Goal: Information Seeking & Learning: Learn about a topic

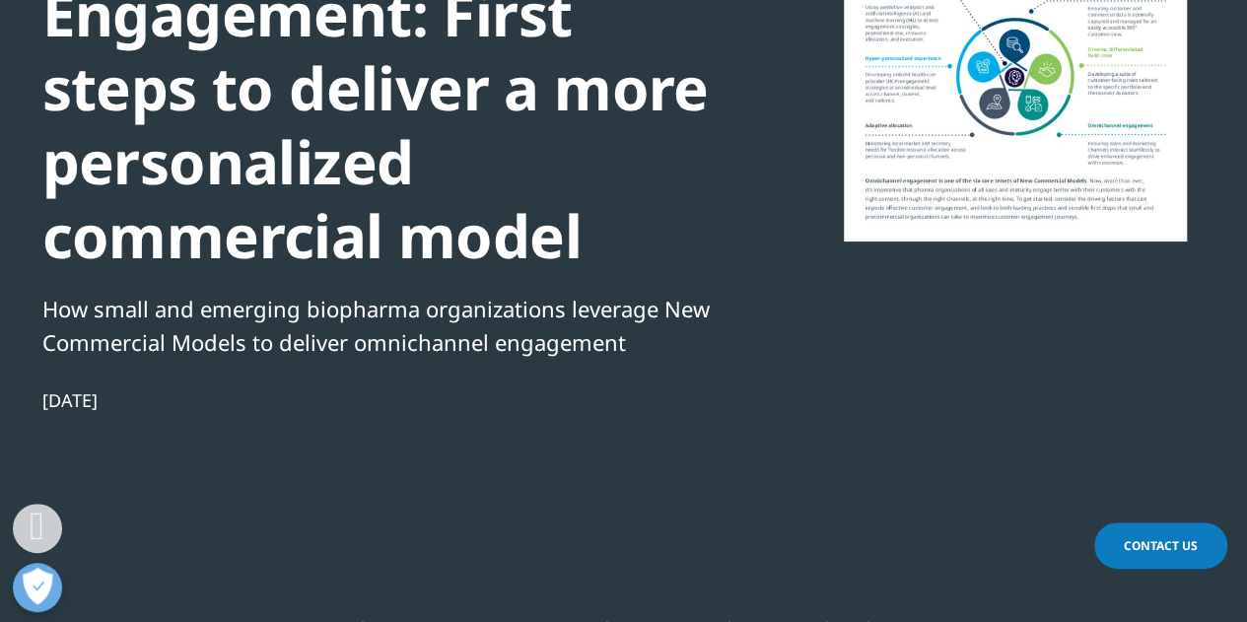
scroll to position [205, 1163]
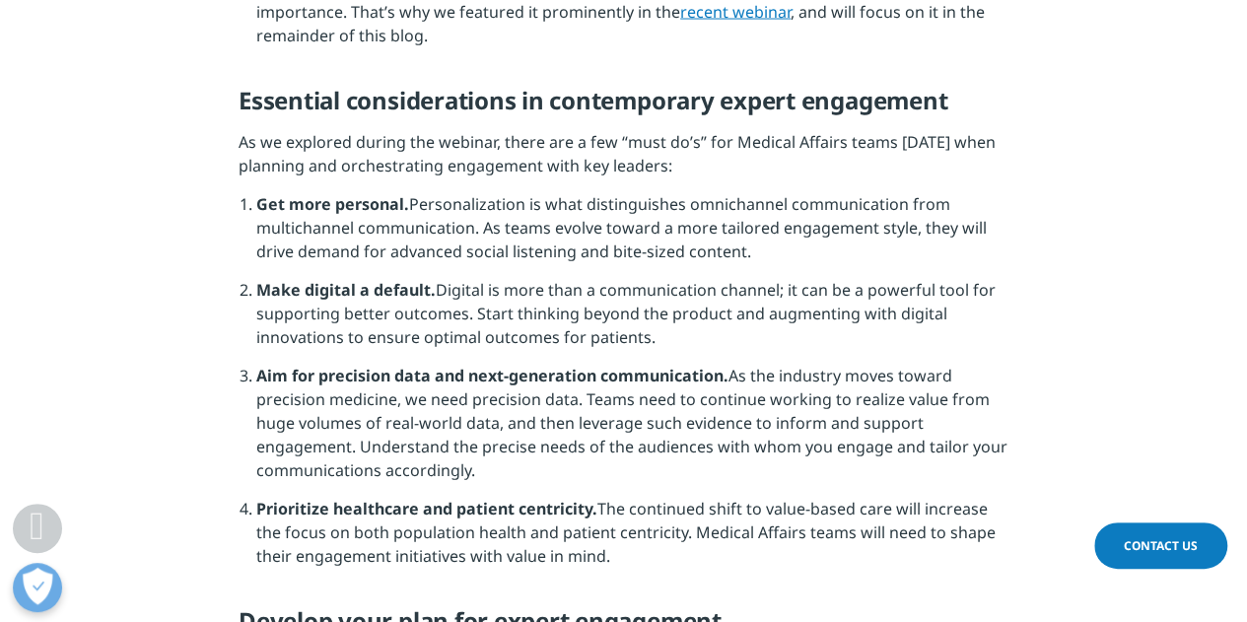
scroll to position [2302, 0]
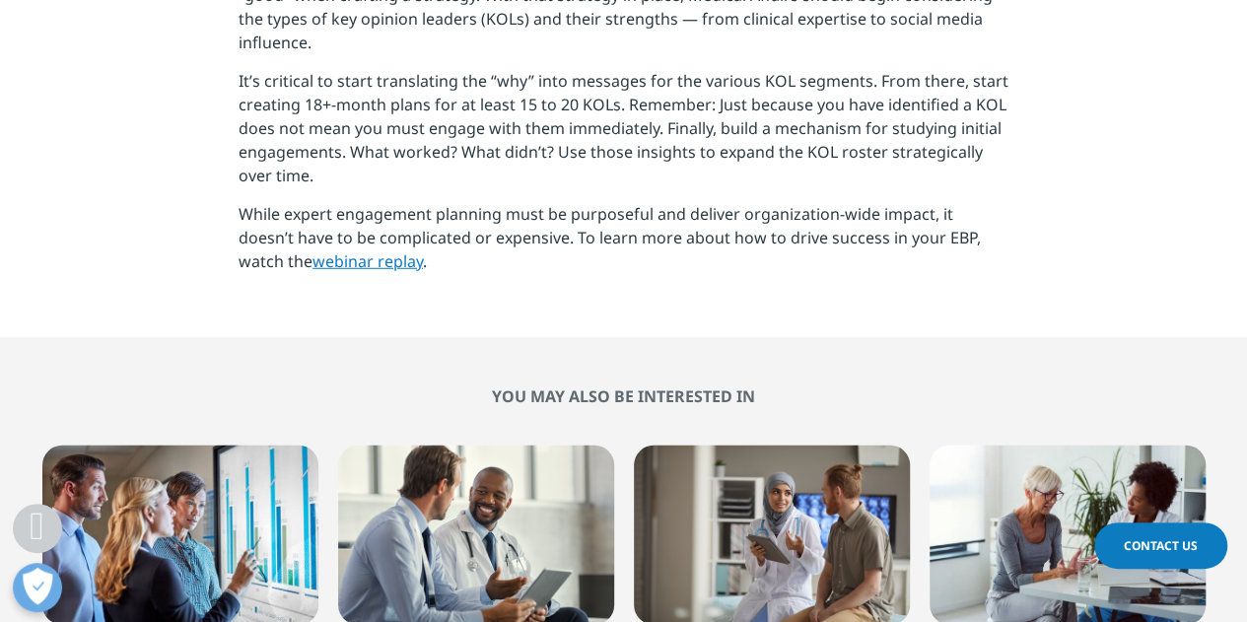
scroll to position [2696, 0]
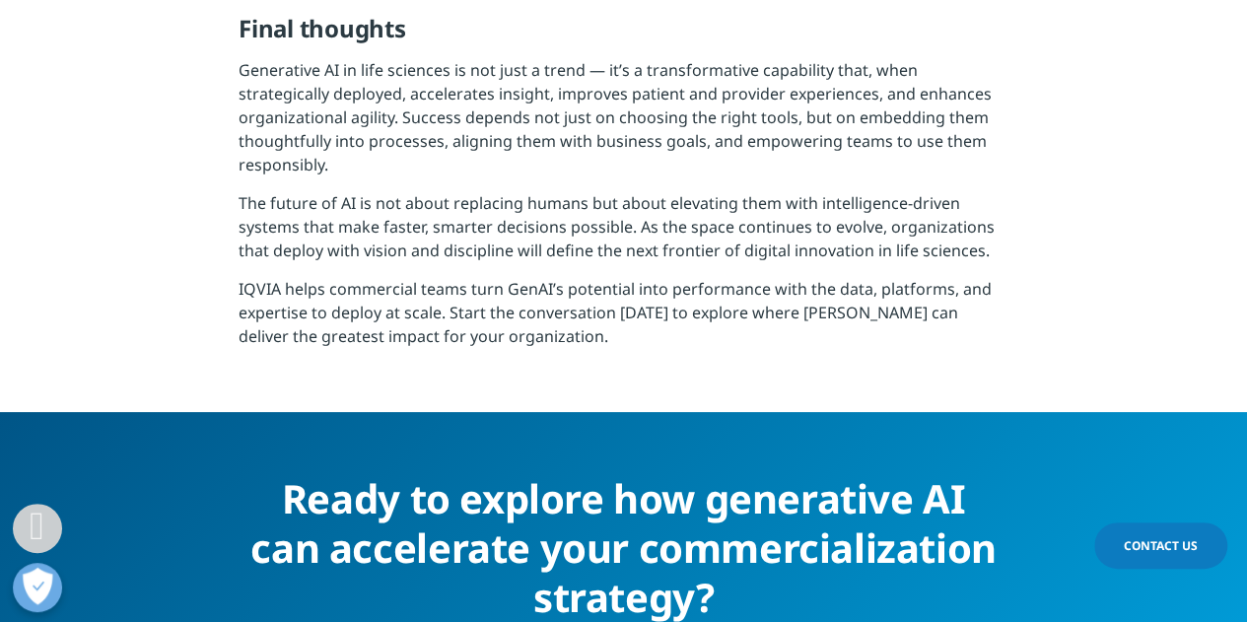
scroll to position [3745, 0]
